Goal: Information Seeking & Learning: Learn about a topic

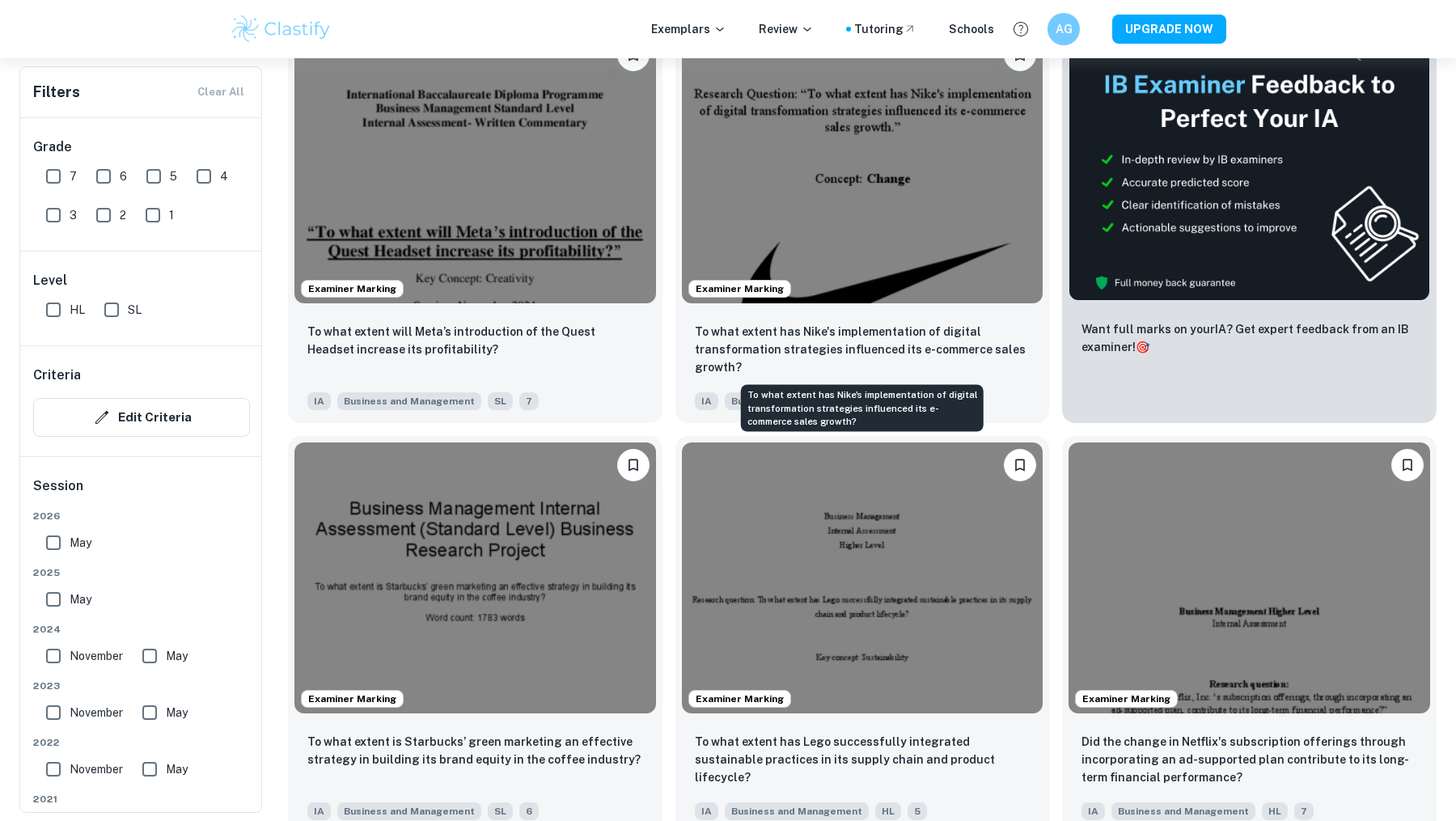
scroll to position [548, 0]
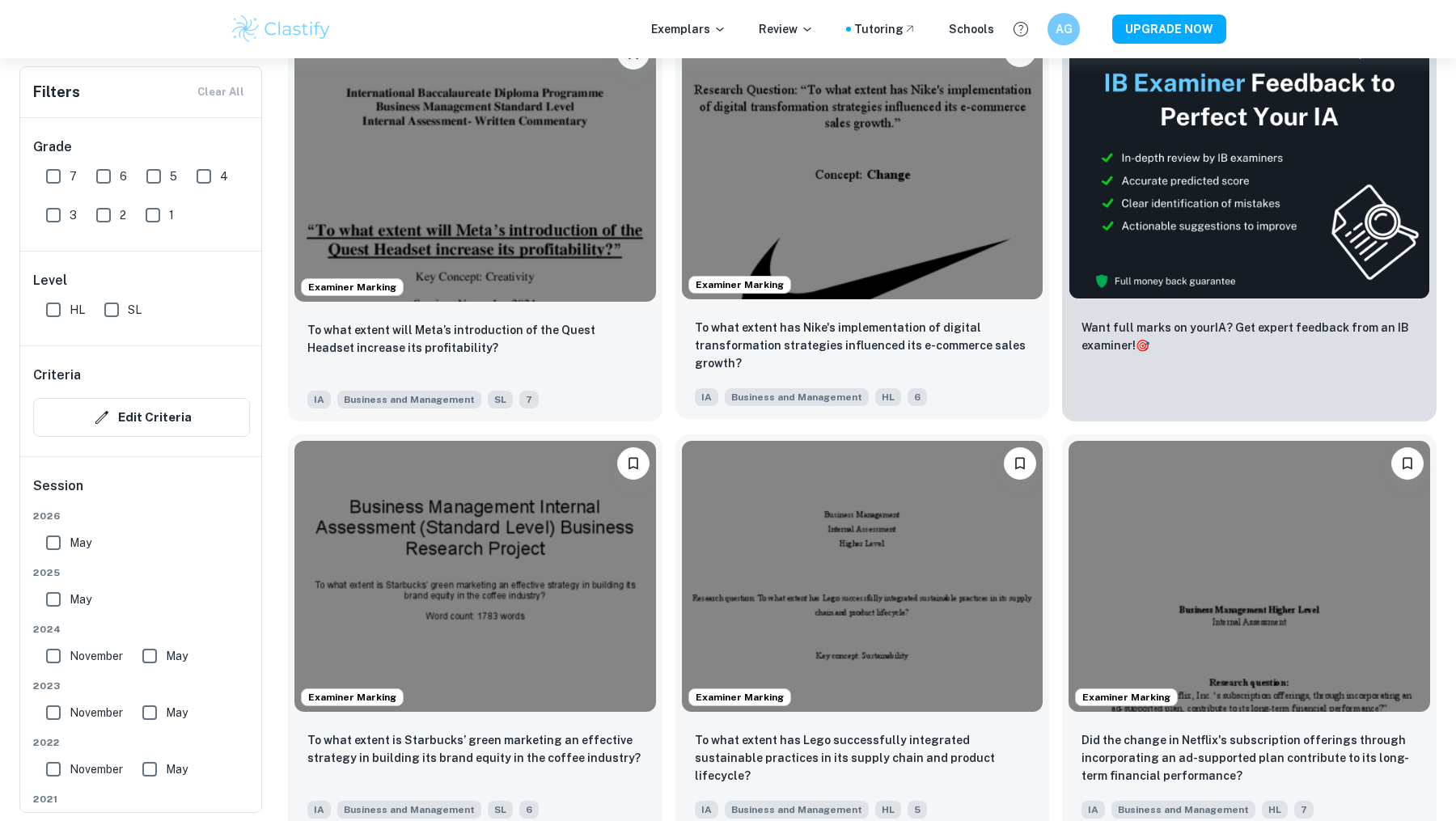
click at [935, 167] on img at bounding box center [863, 164] width 362 height 271
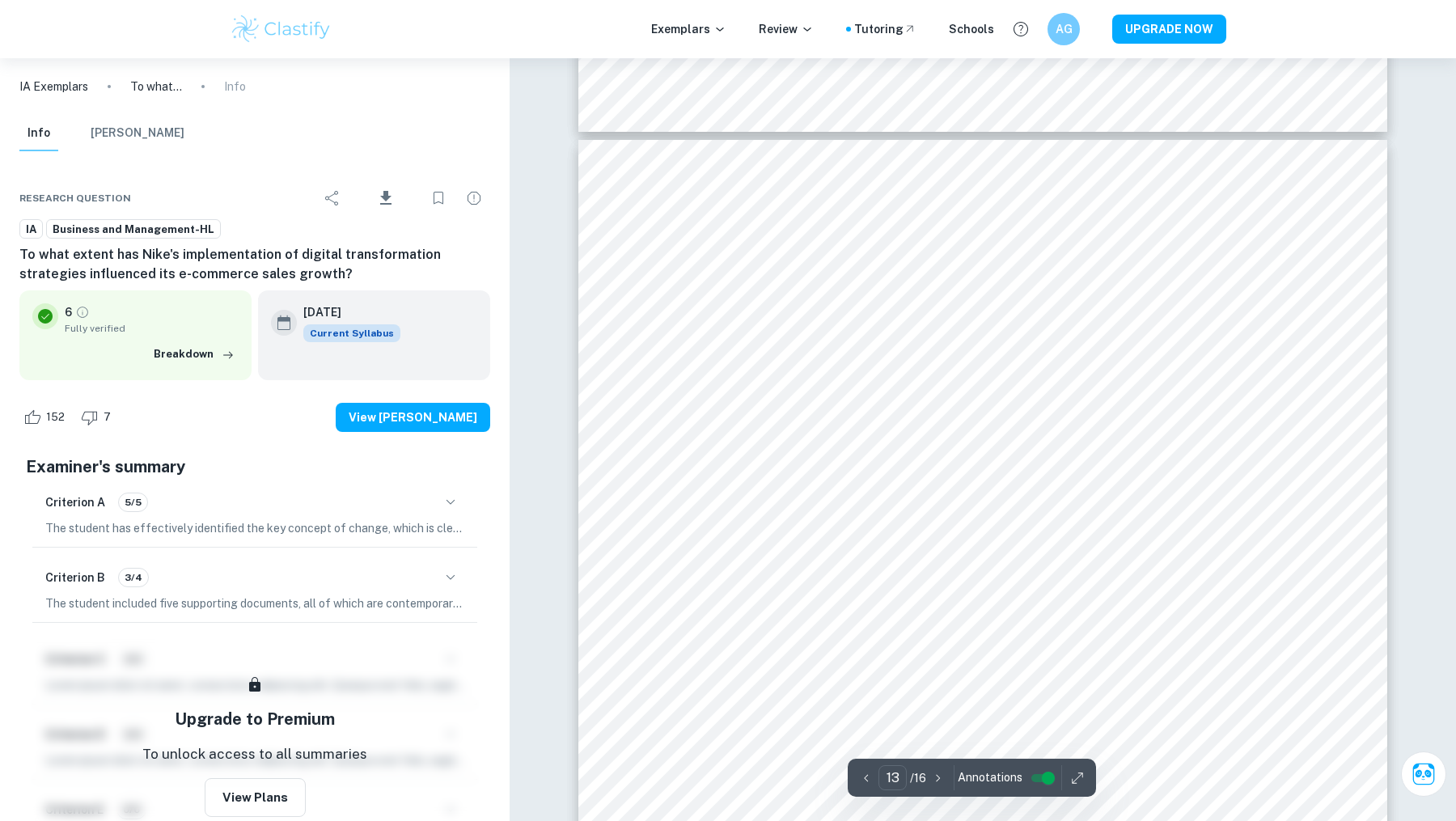
scroll to position [12889, 0]
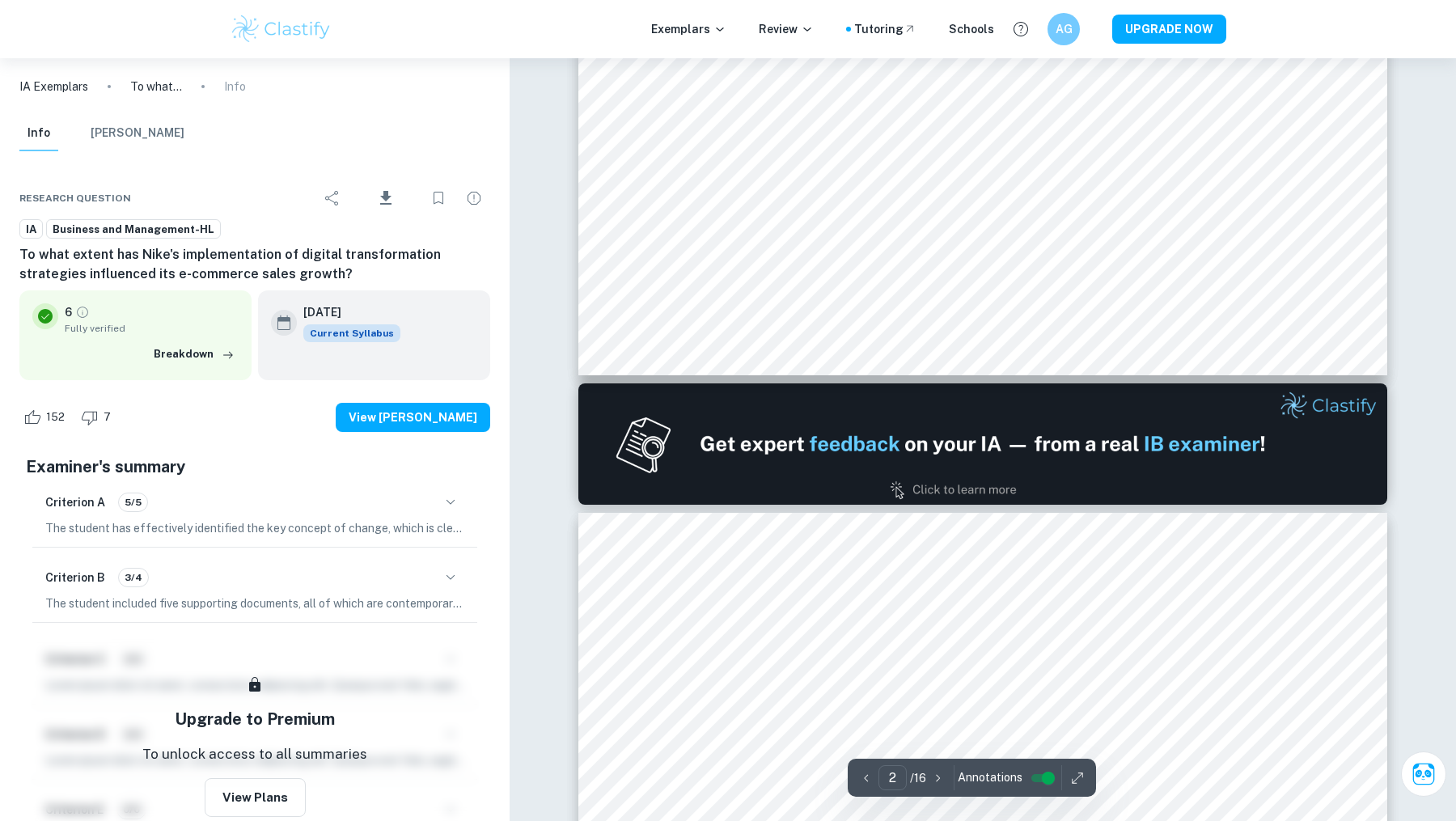
type input "1"
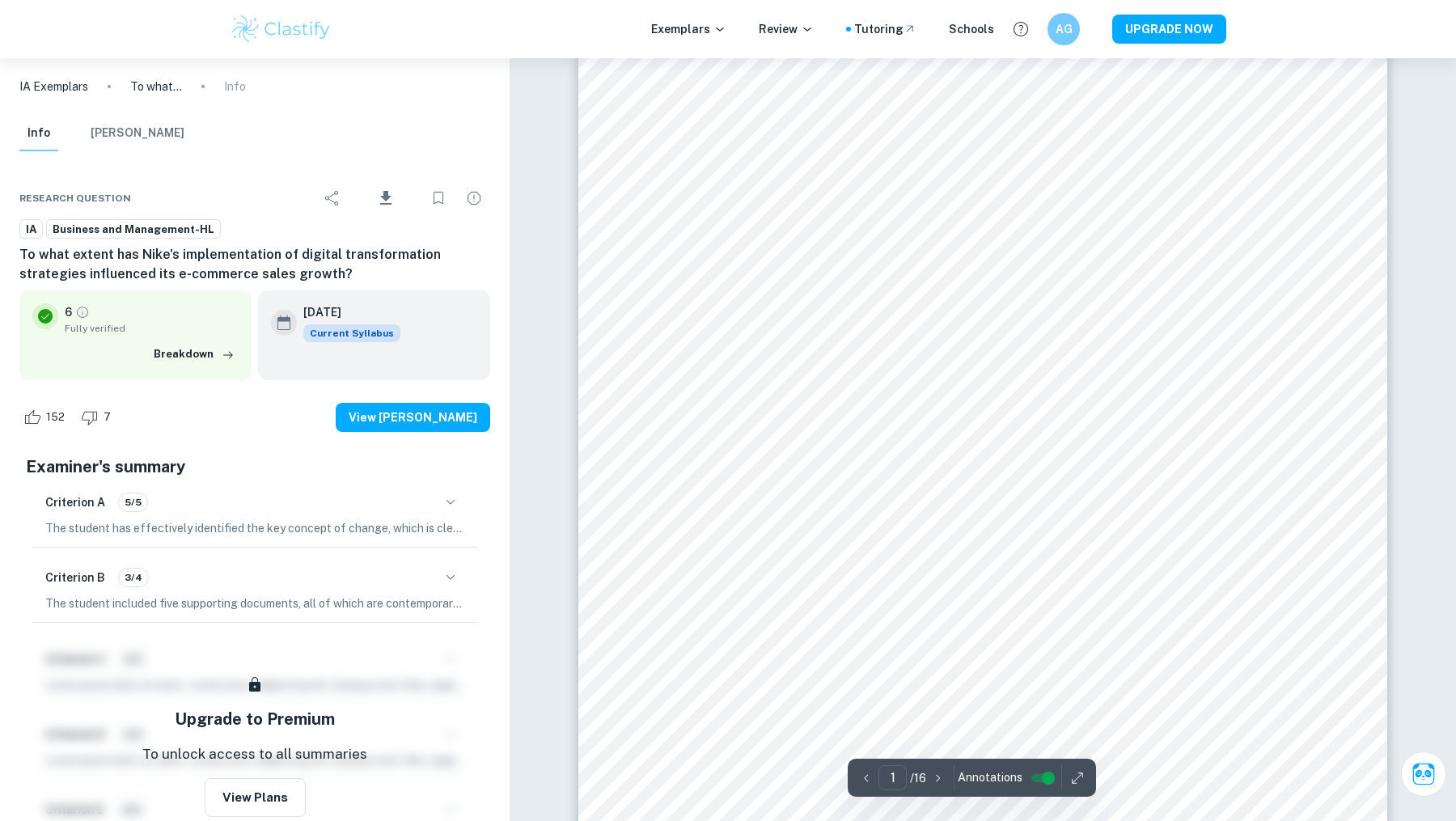
scroll to position [75, 0]
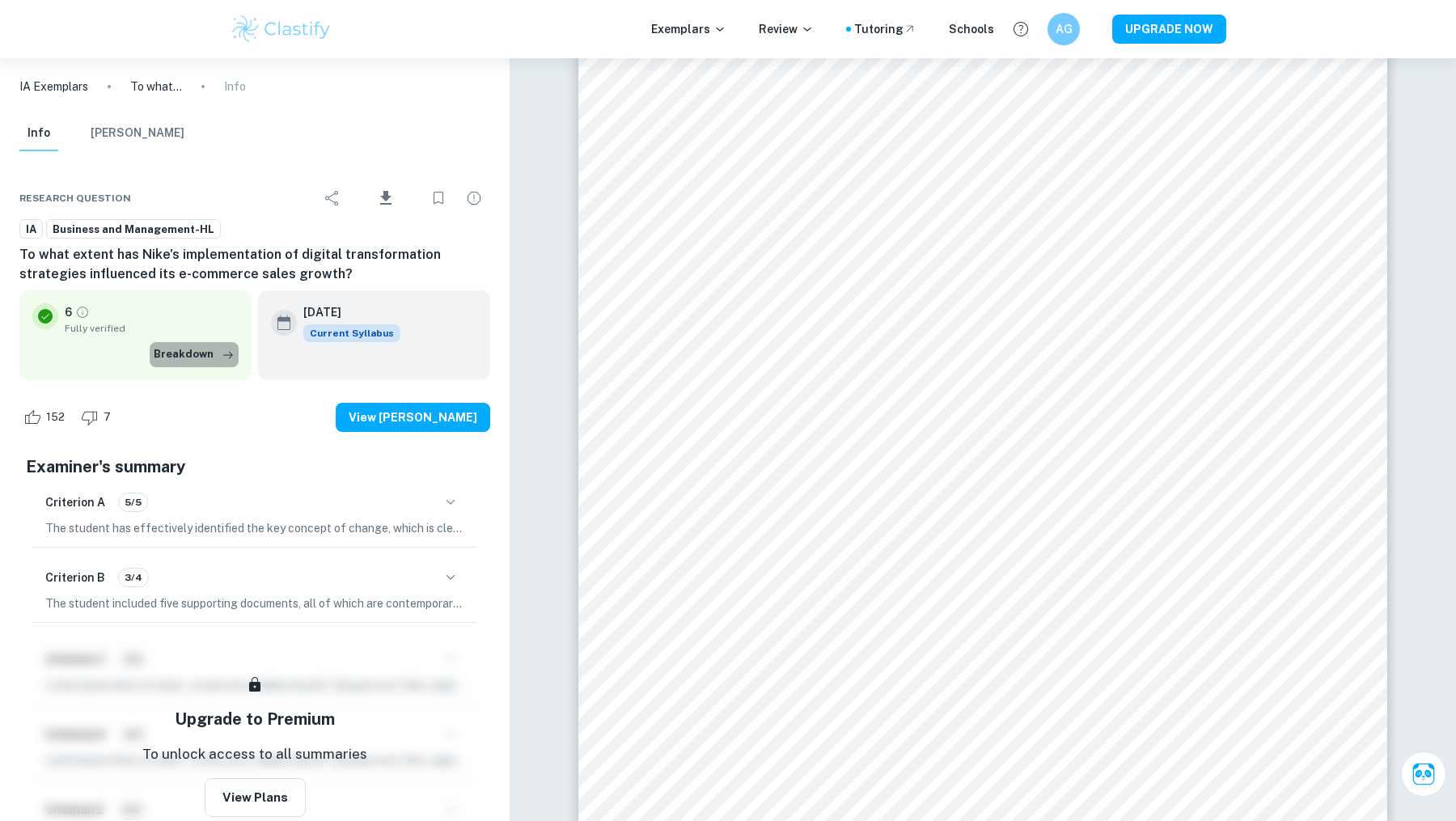
click at [226, 346] on icon "button" at bounding box center [228, 354] width 16 height 16
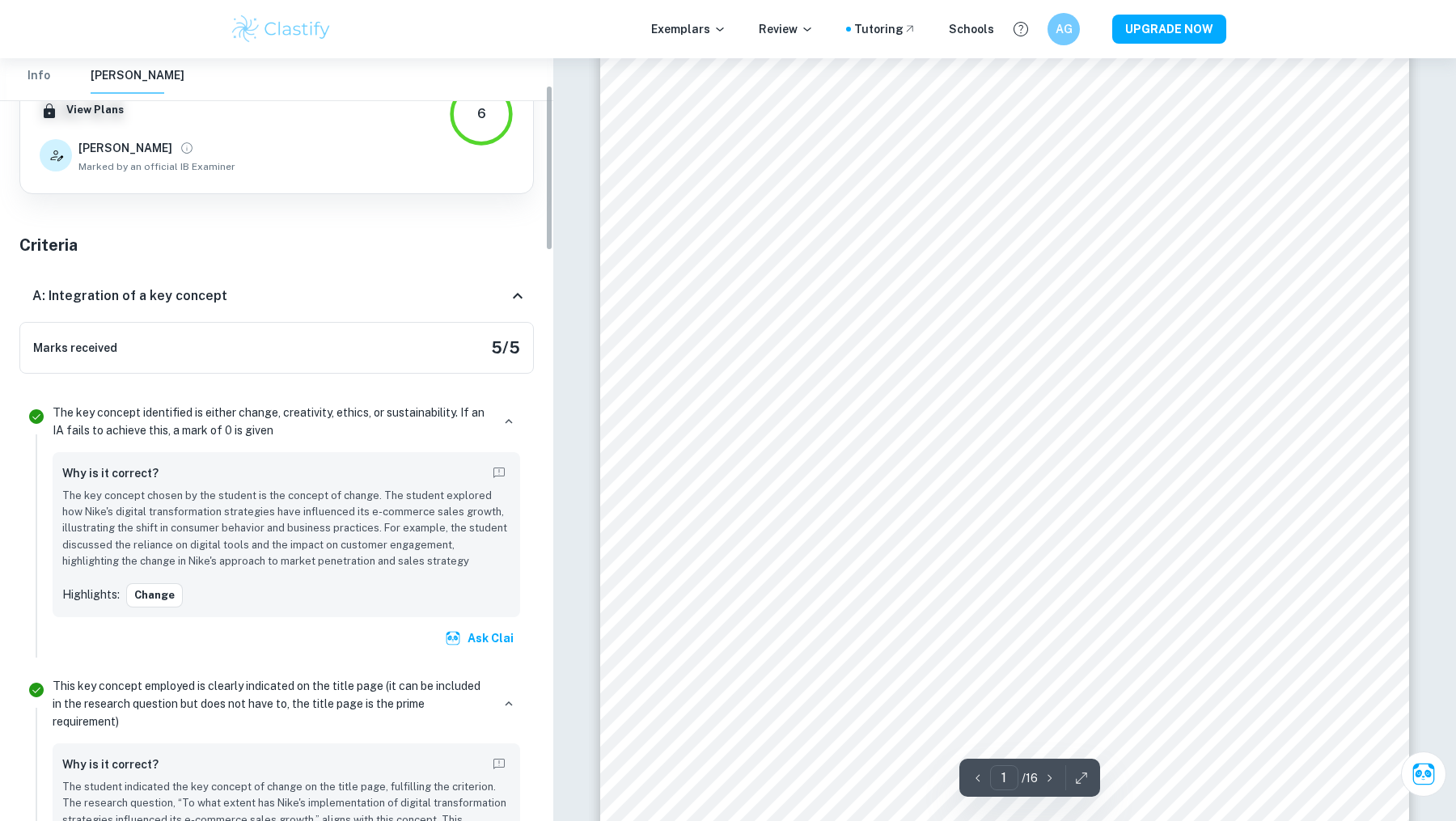
scroll to position [133, 0]
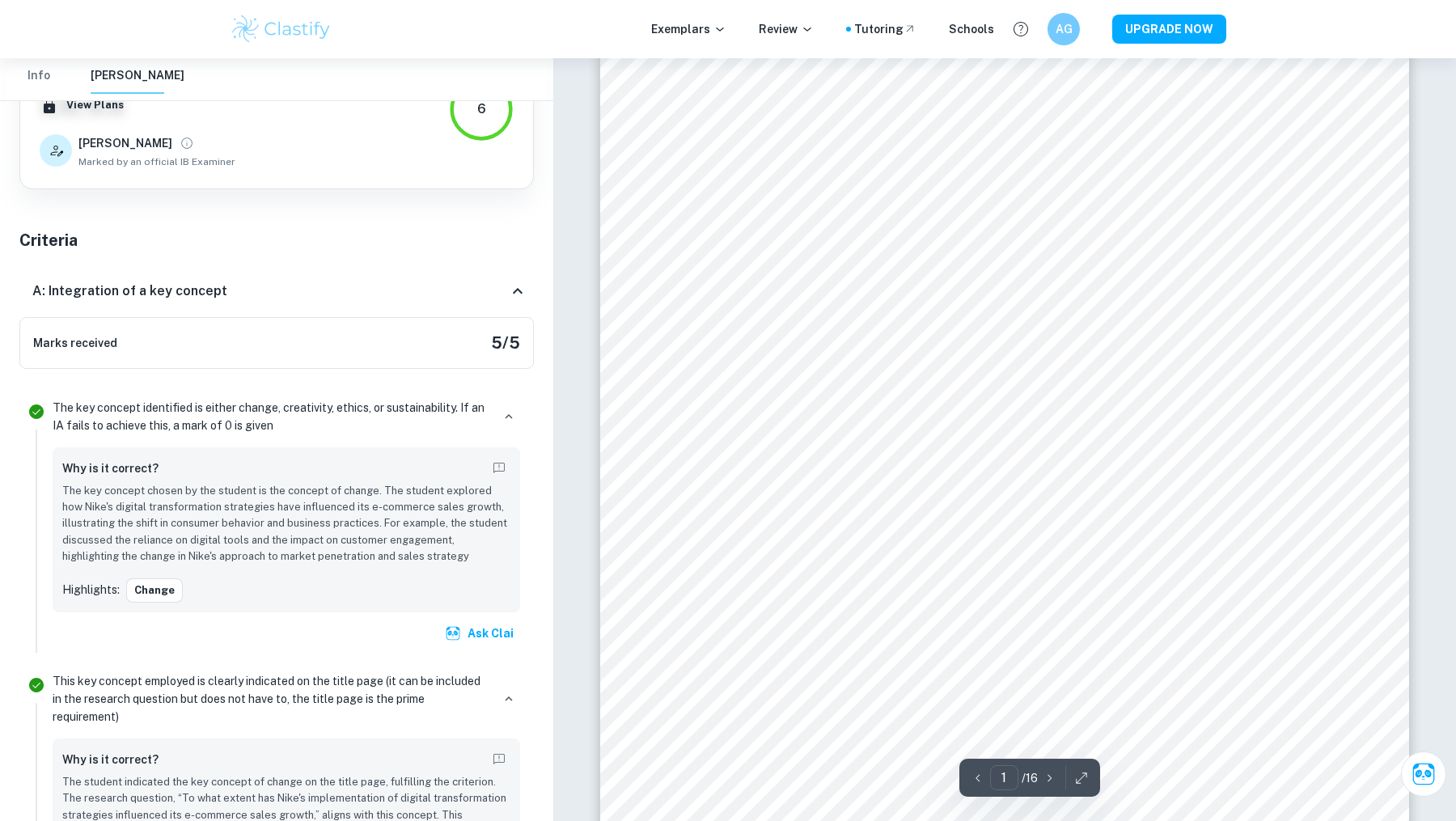
click at [347, 483] on p "The key concept chosen by the student is the concept of change. The student exp…" at bounding box center [286, 524] width 448 height 83
drag, startPoint x: 376, startPoint y: 483, endPoint x: 63, endPoint y: 492, distance: 313.1
click at [63, 492] on p "The key concept chosen by the student is the concept of change. The student exp…" at bounding box center [286, 524] width 448 height 83
click at [63, 493] on p "The key concept chosen by the student is the concept of change. The student exp…" at bounding box center [286, 524] width 448 height 83
